Goal: Task Accomplishment & Management: Complete application form

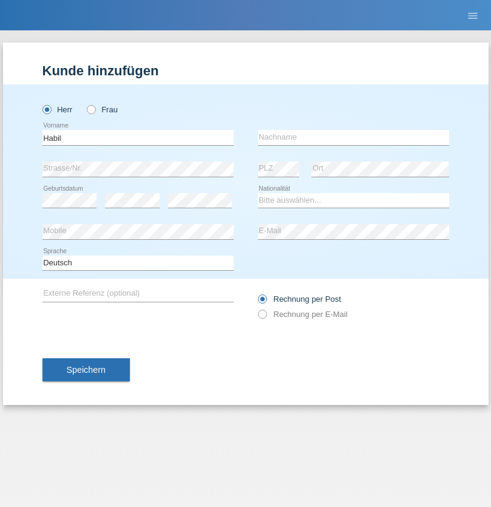
type input "Habil"
click at [353, 137] on input "text" at bounding box center [353, 137] width 191 height 15
type input "Dushi"
select select "MK"
select select "C"
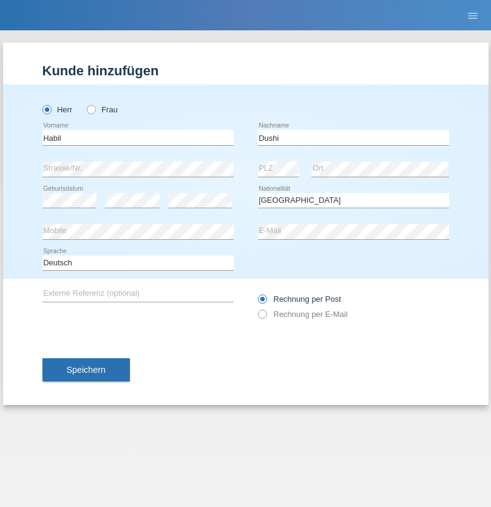
select select "18"
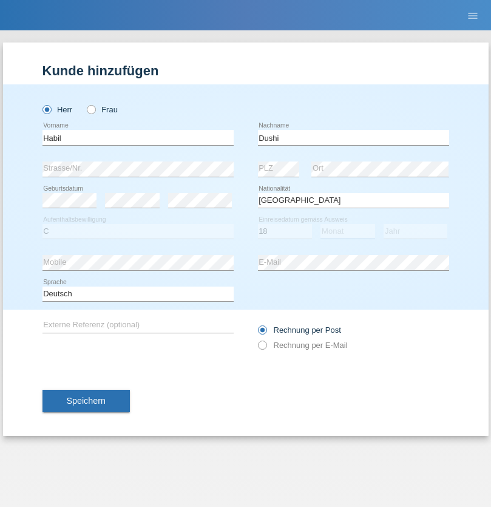
select select "11"
select select "2016"
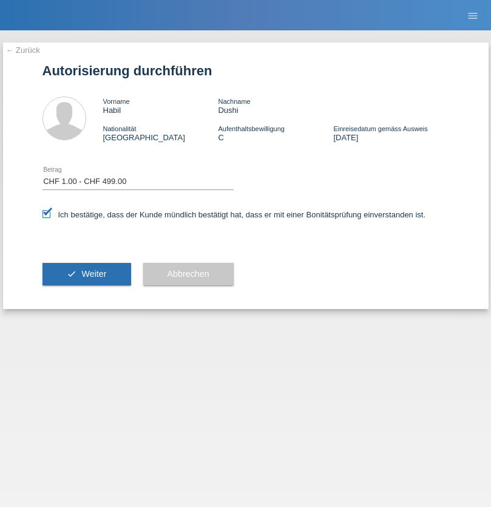
select select "1"
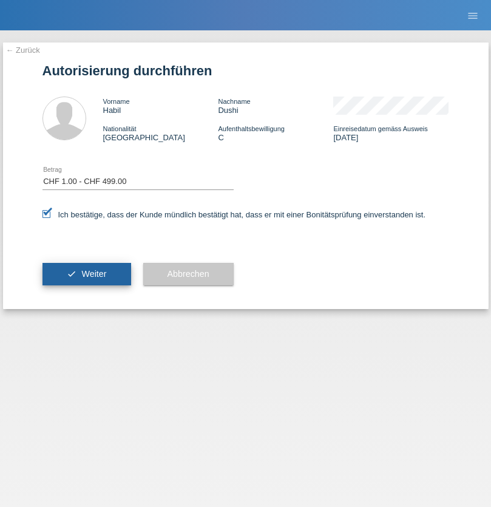
click at [86, 274] on span "Weiter" at bounding box center [93, 274] width 25 height 10
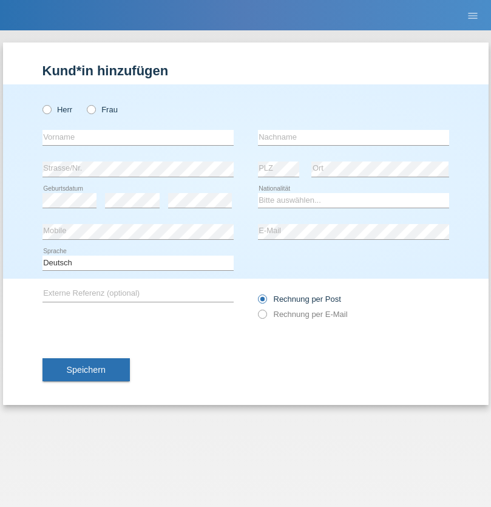
radio input "true"
click at [138, 137] on input "text" at bounding box center [137, 137] width 191 height 15
type input "Sokol"
click at [353, 137] on input "text" at bounding box center [353, 137] width 191 height 15
type input "Sadiki"
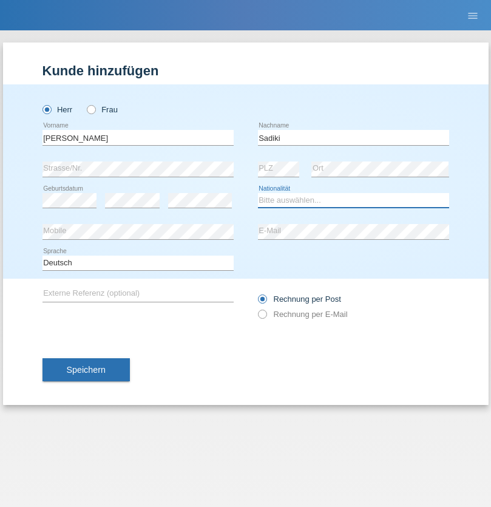
select select "MK"
select select "C"
select select "10"
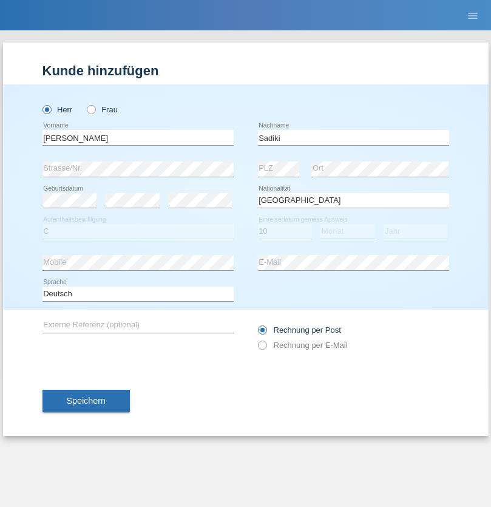
select select "10"
select select "2014"
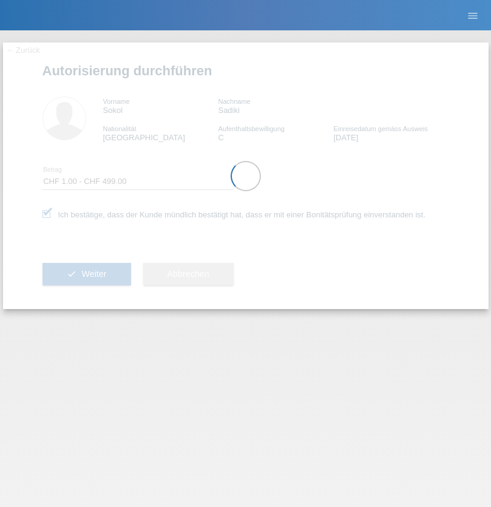
select select "1"
